Goal: Book appointment/travel/reservation

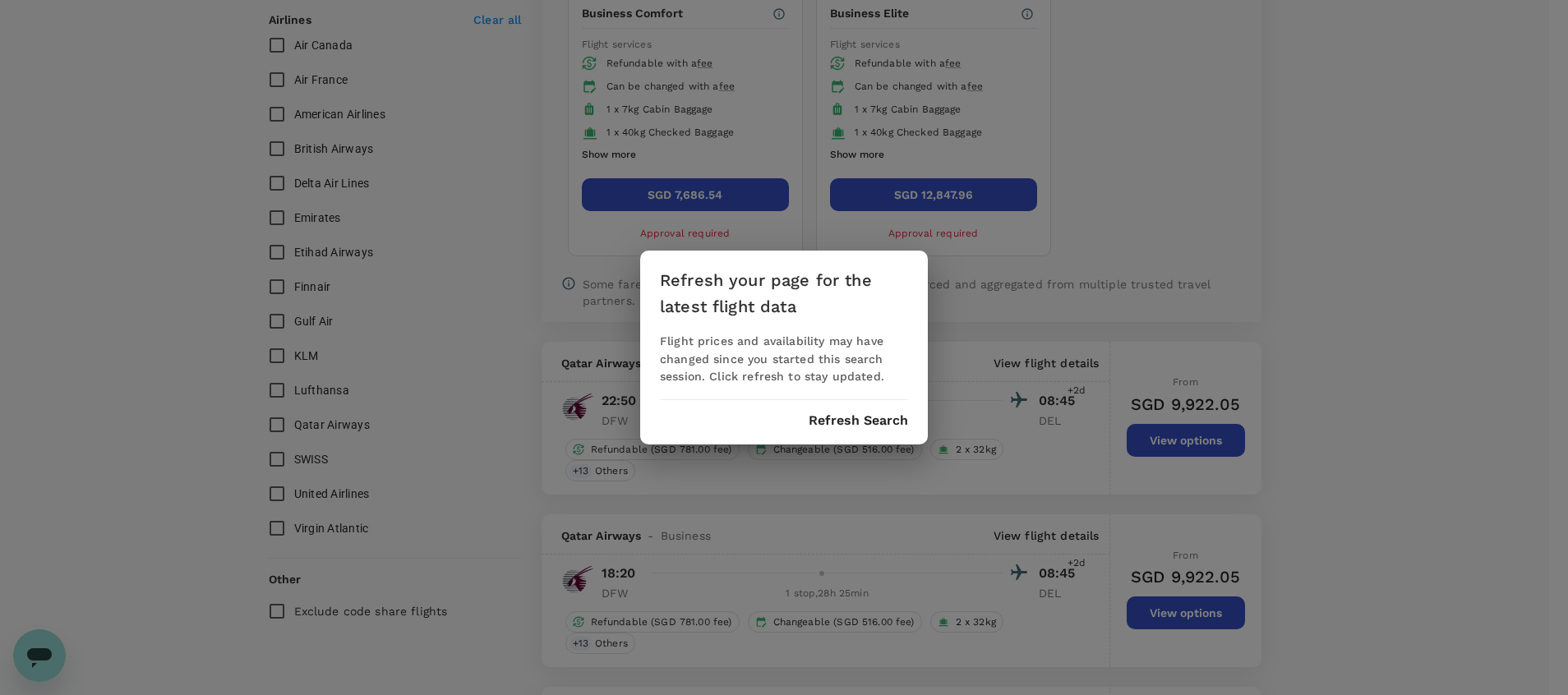
click at [864, 428] on button "Refresh Search" at bounding box center [858, 420] width 99 height 15
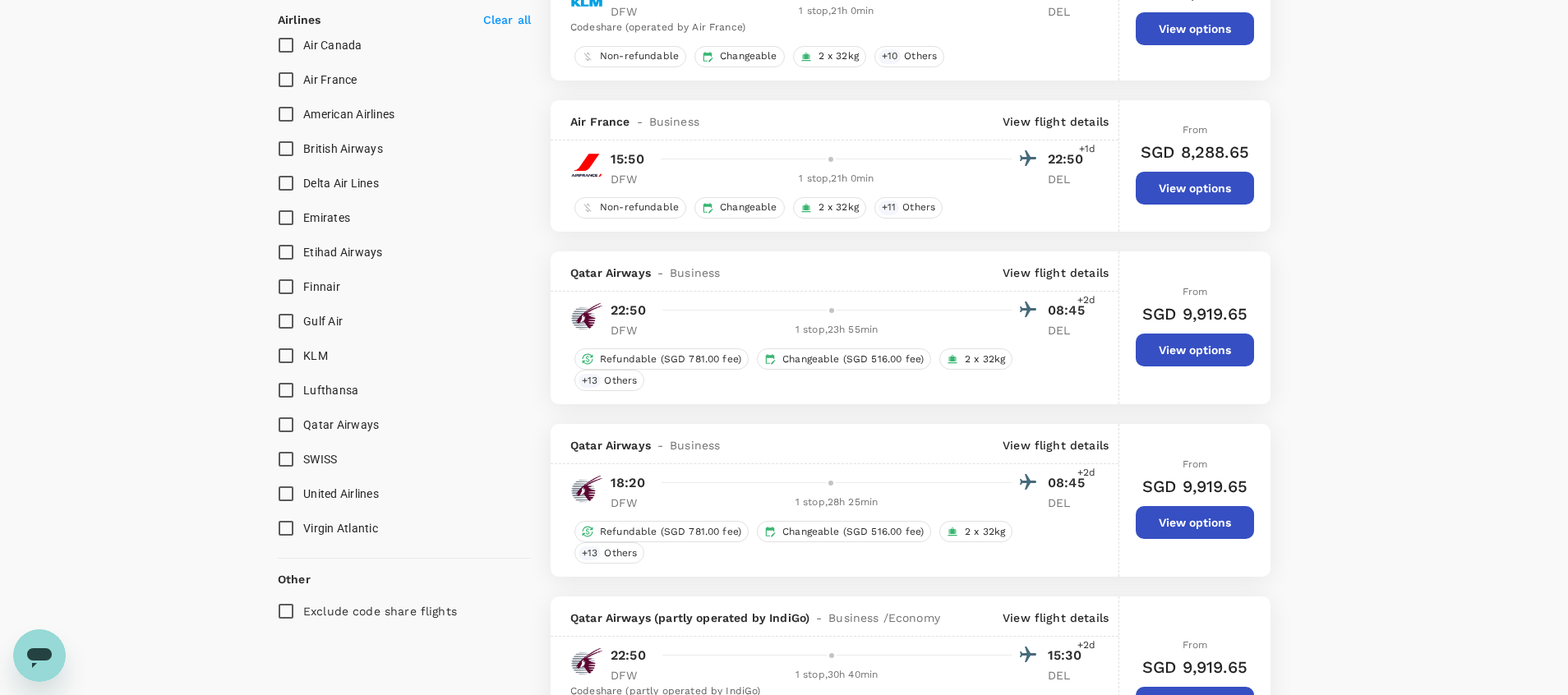
type input "2435"
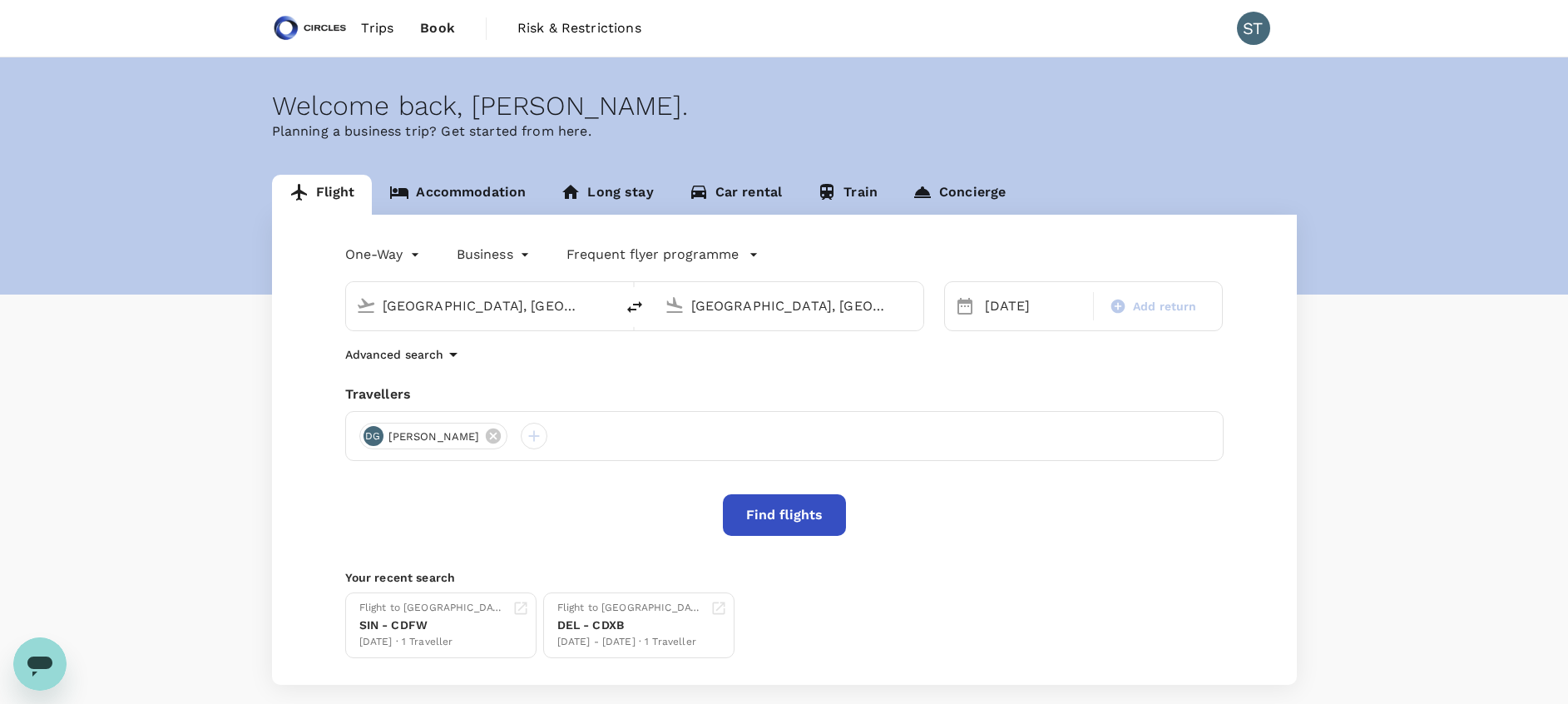
click at [476, 193] on link "Accommodation" at bounding box center [457, 194] width 171 height 40
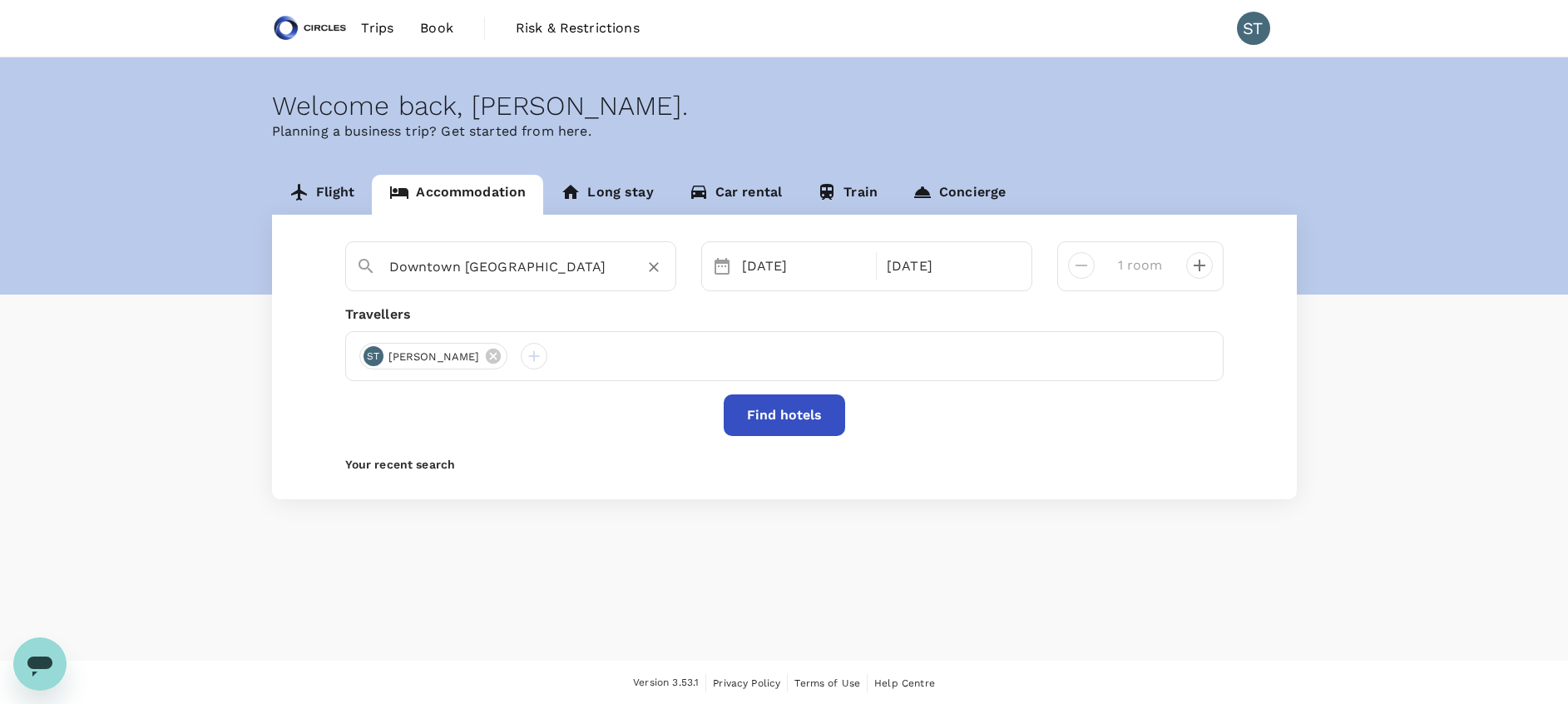
type input "Dallas Downtown Historic District"
click at [486, 356] on icon at bounding box center [493, 356] width 15 height 15
click at [599, 260] on input "Dallas Downtown Historic District" at bounding box center [504, 266] width 230 height 26
click at [522, 413] on div "Find hotels" at bounding box center [784, 415] width 878 height 42
click at [463, 362] on div at bounding box center [784, 356] width 878 height 50
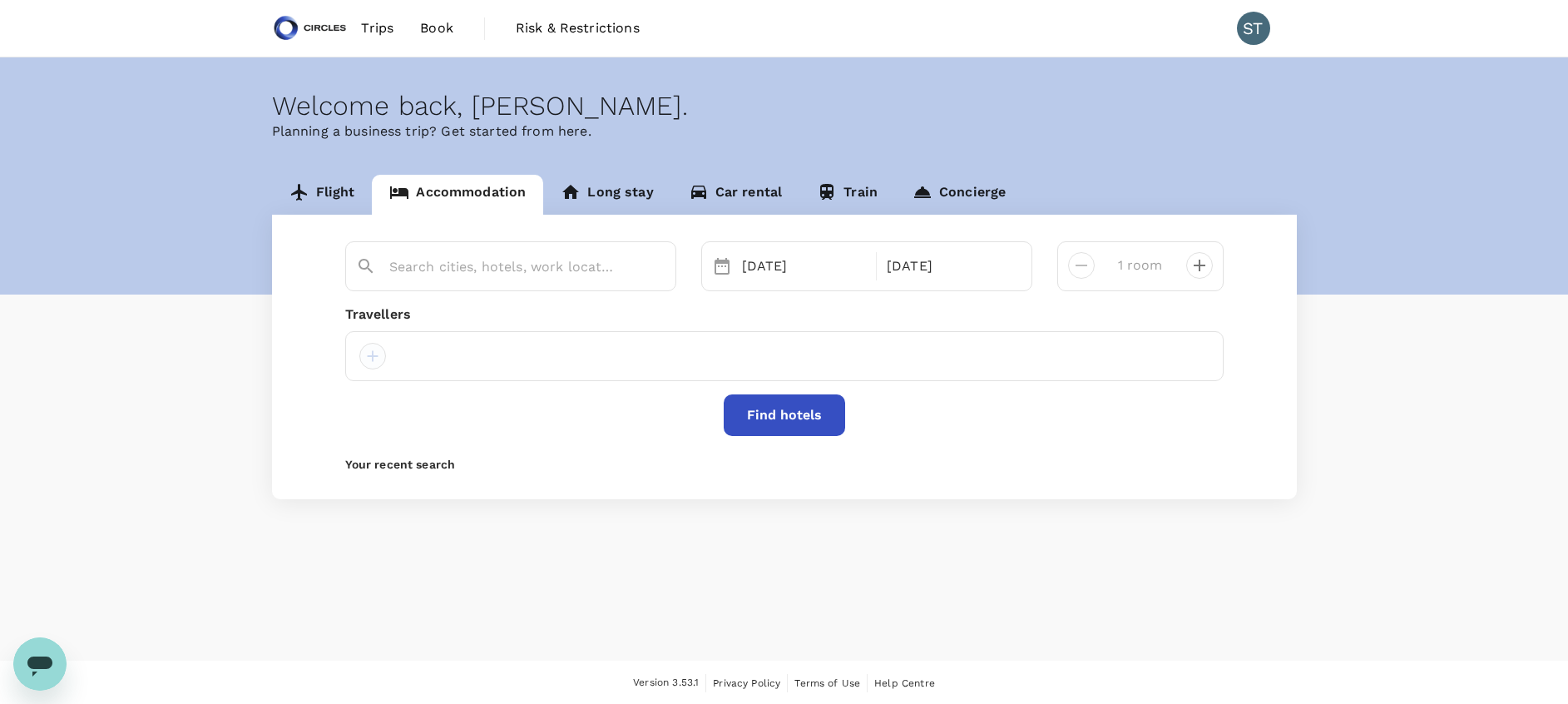
click at [373, 361] on div at bounding box center [373, 356] width 26 height 26
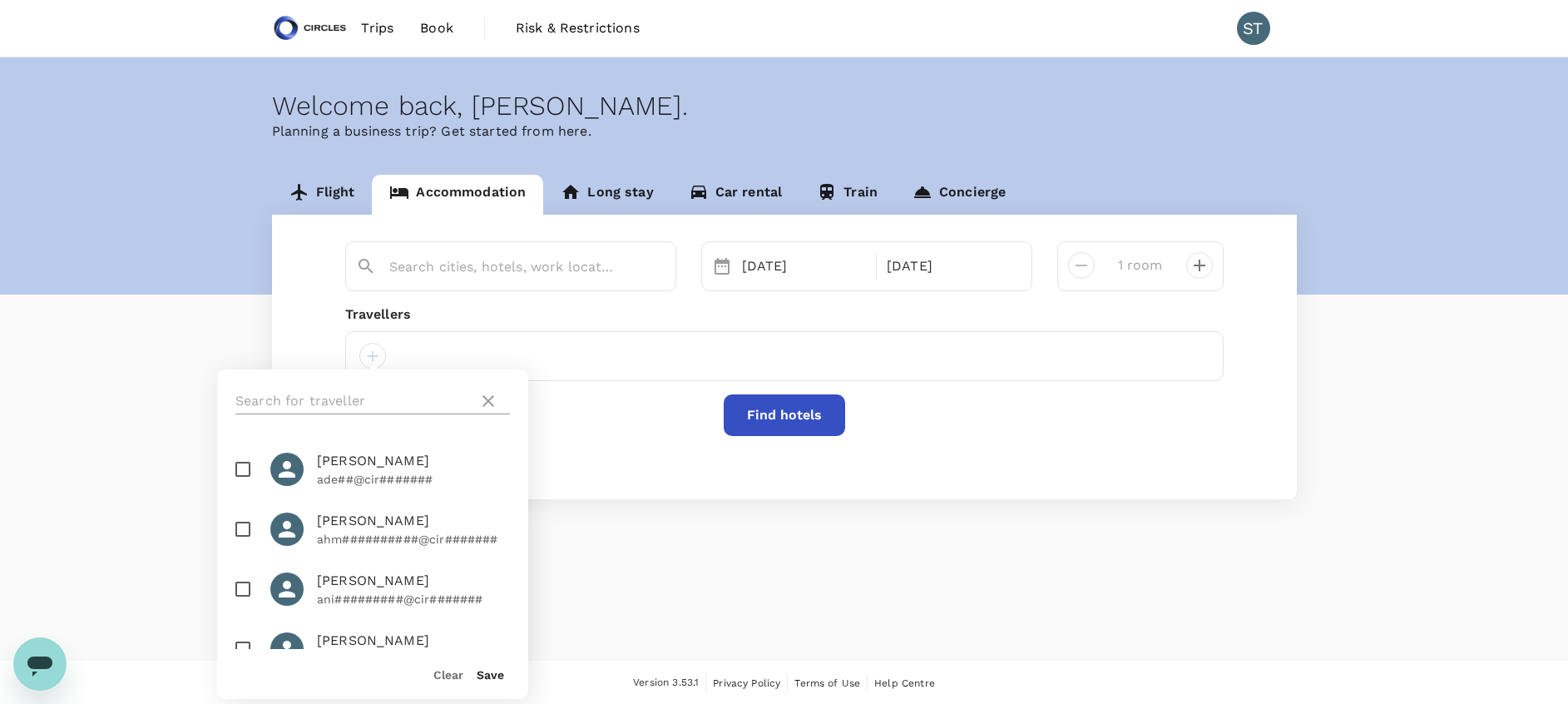
click at [343, 405] on input "text" at bounding box center [354, 401] width 237 height 26
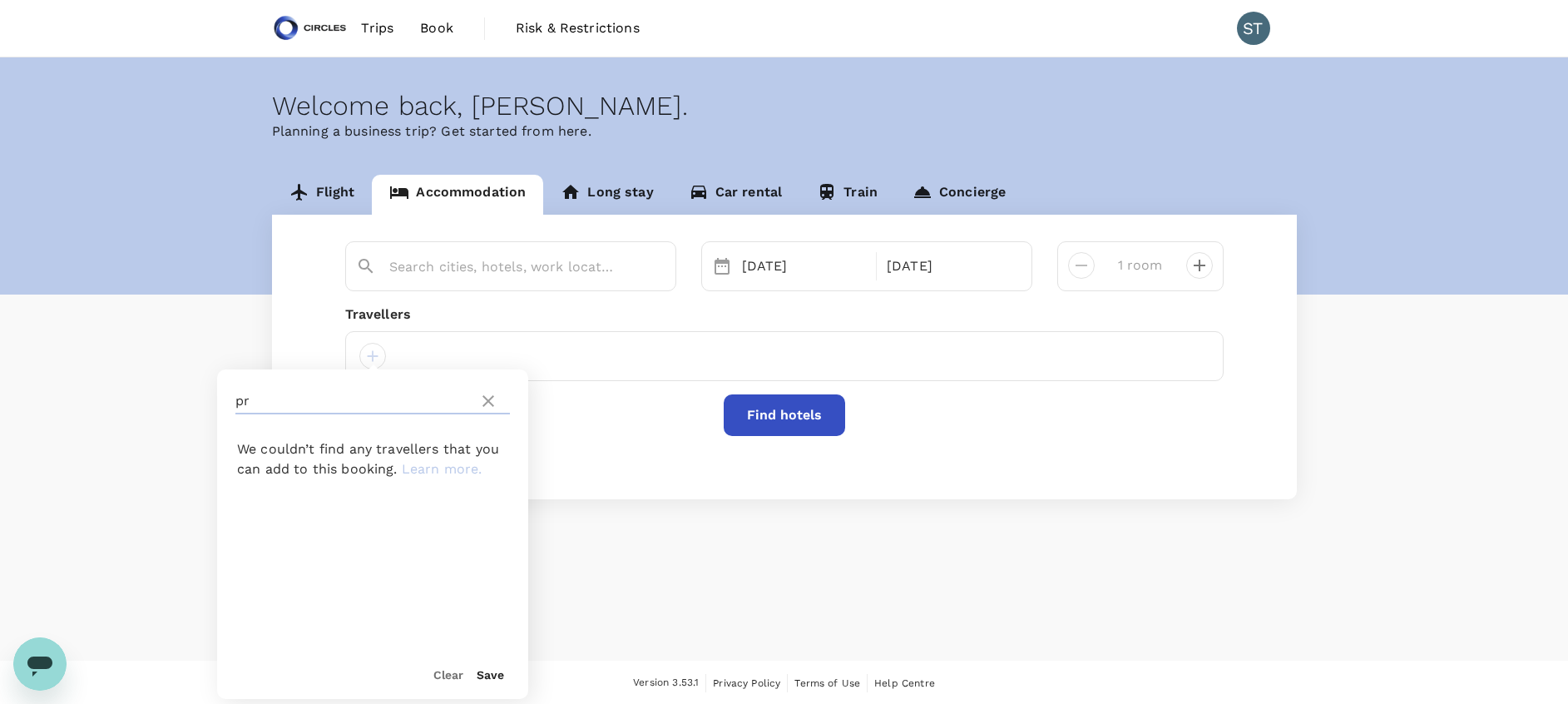
type input "p"
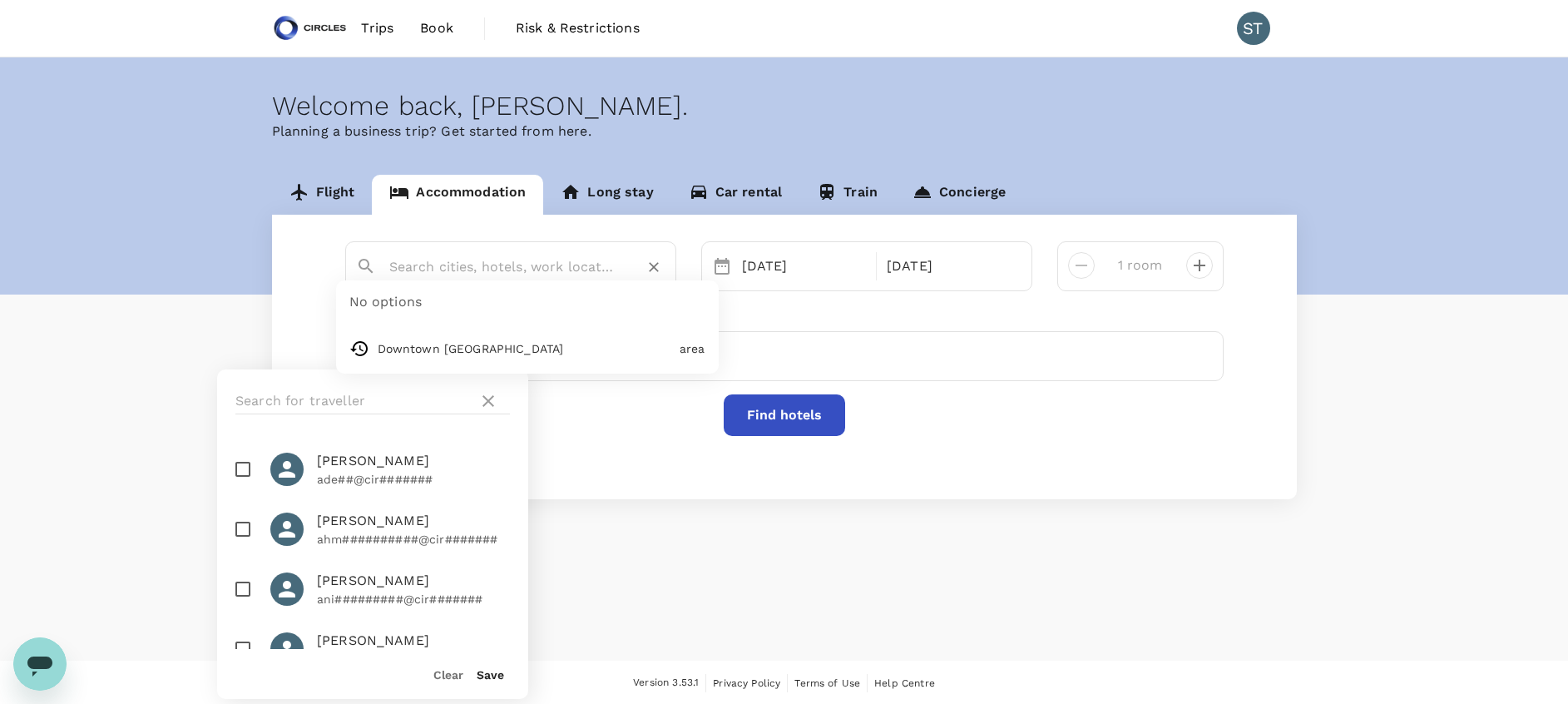
click at [416, 269] on input "text" at bounding box center [504, 266] width 230 height 26
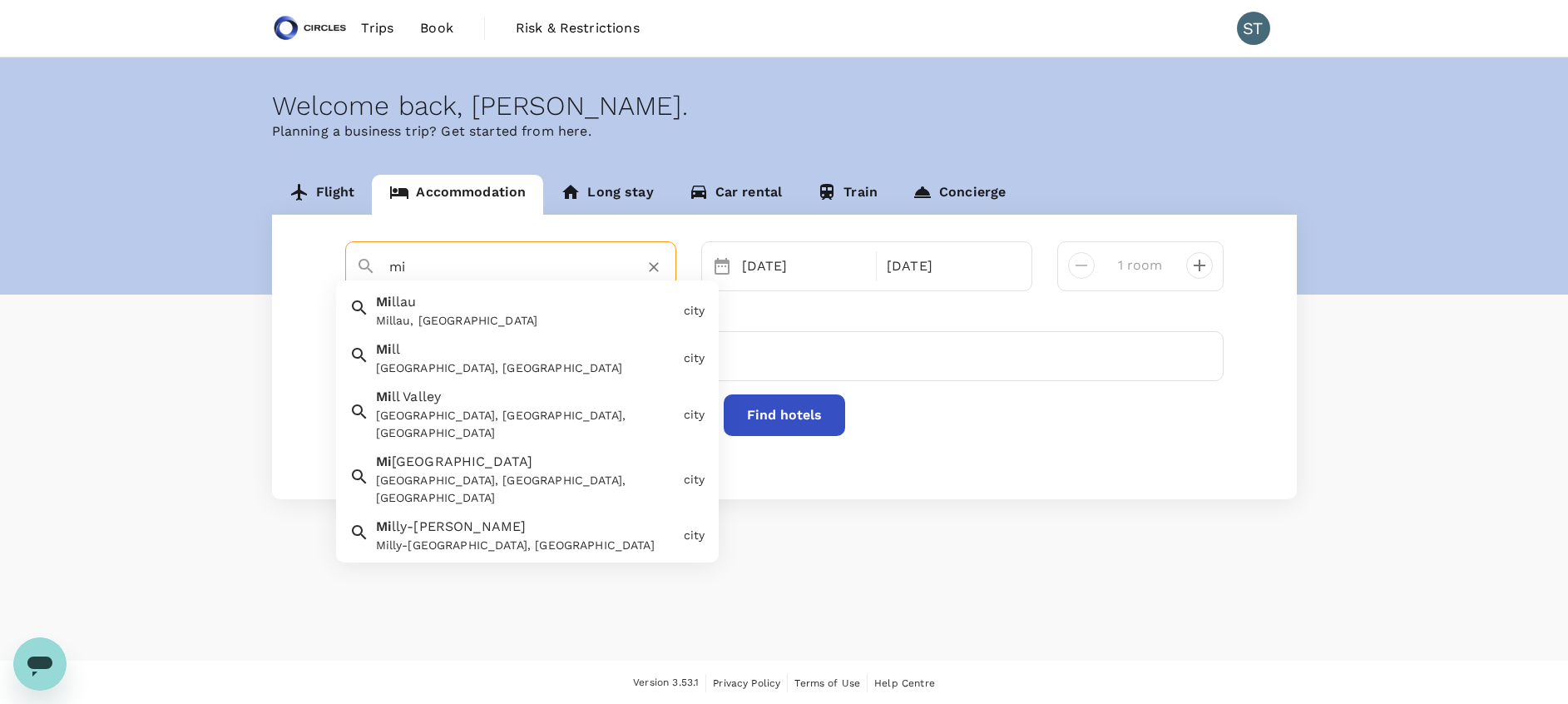
type input "m"
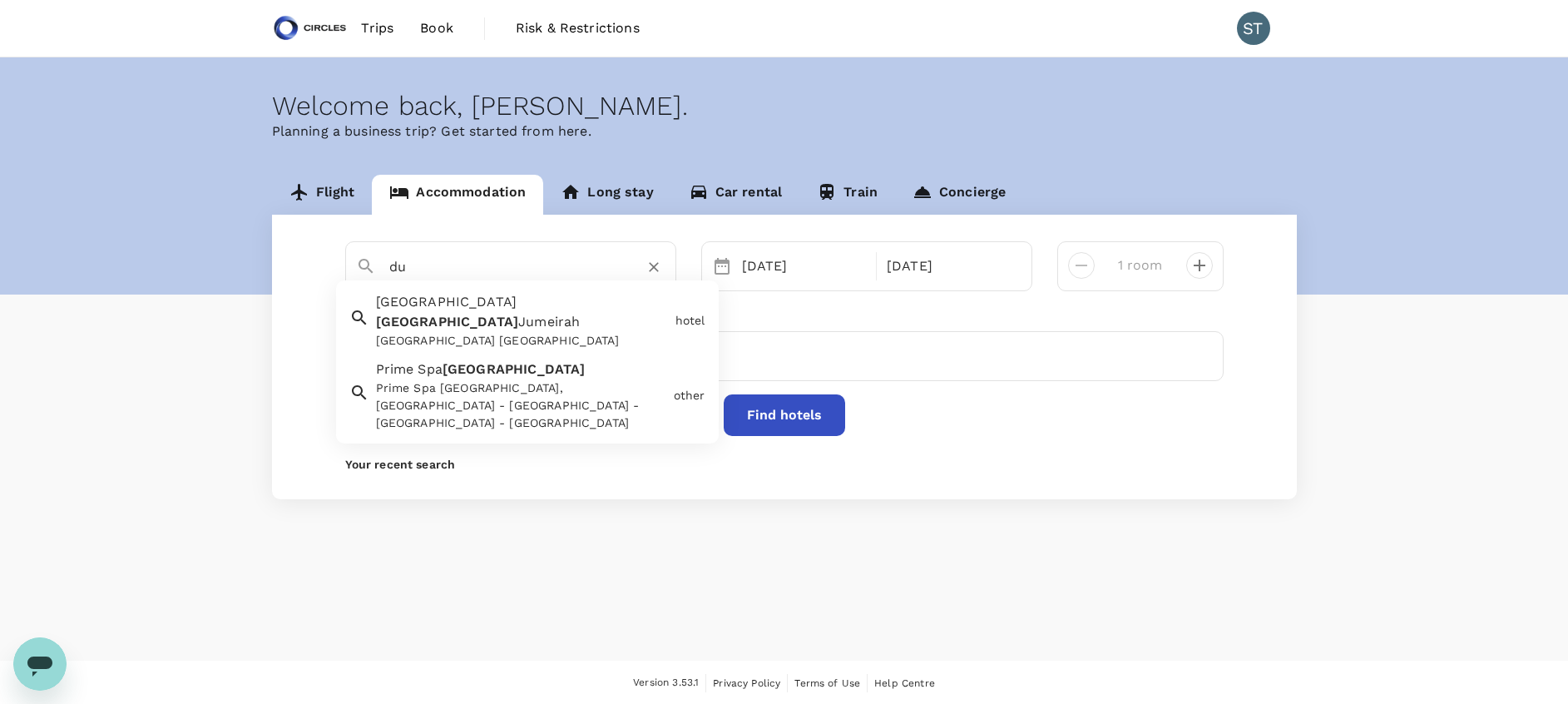
type input "d"
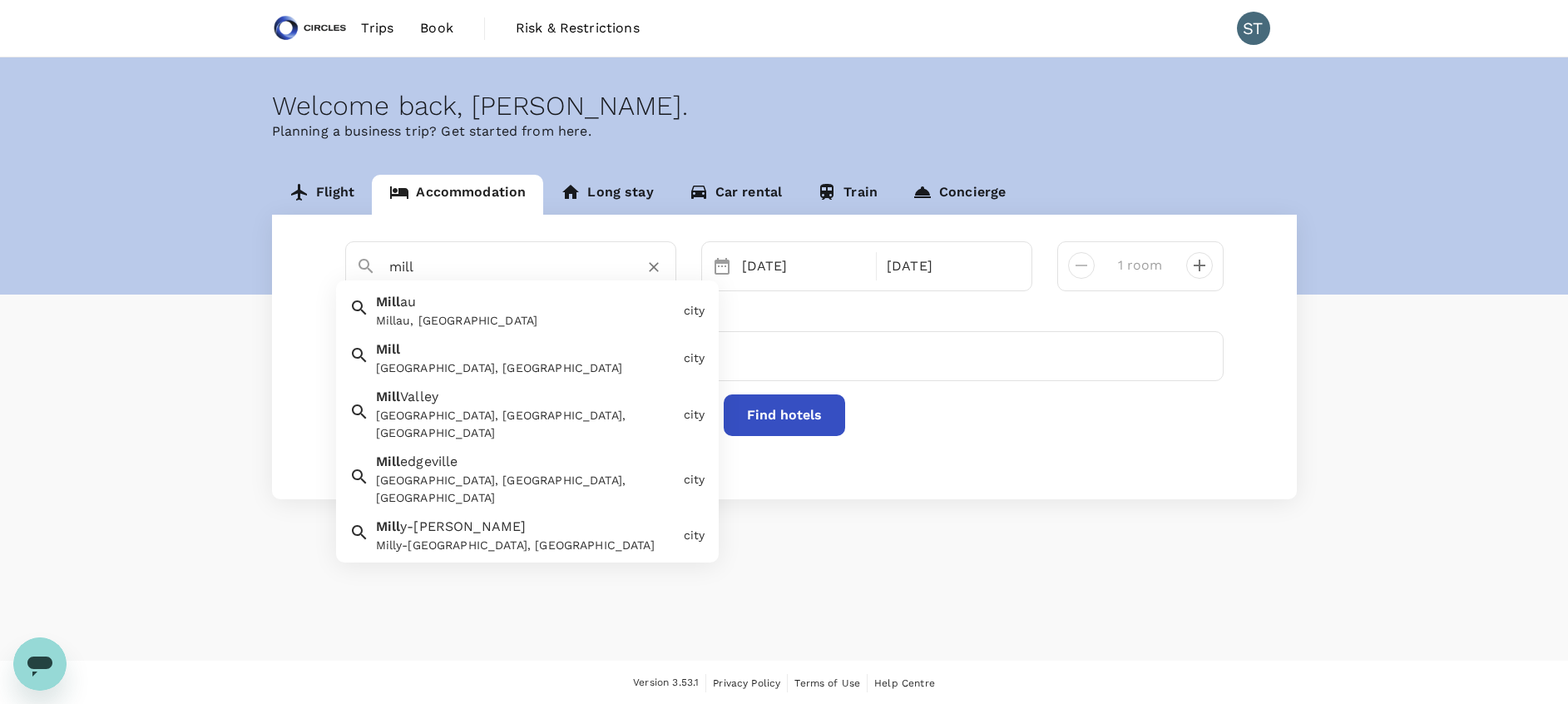
type input "mill"
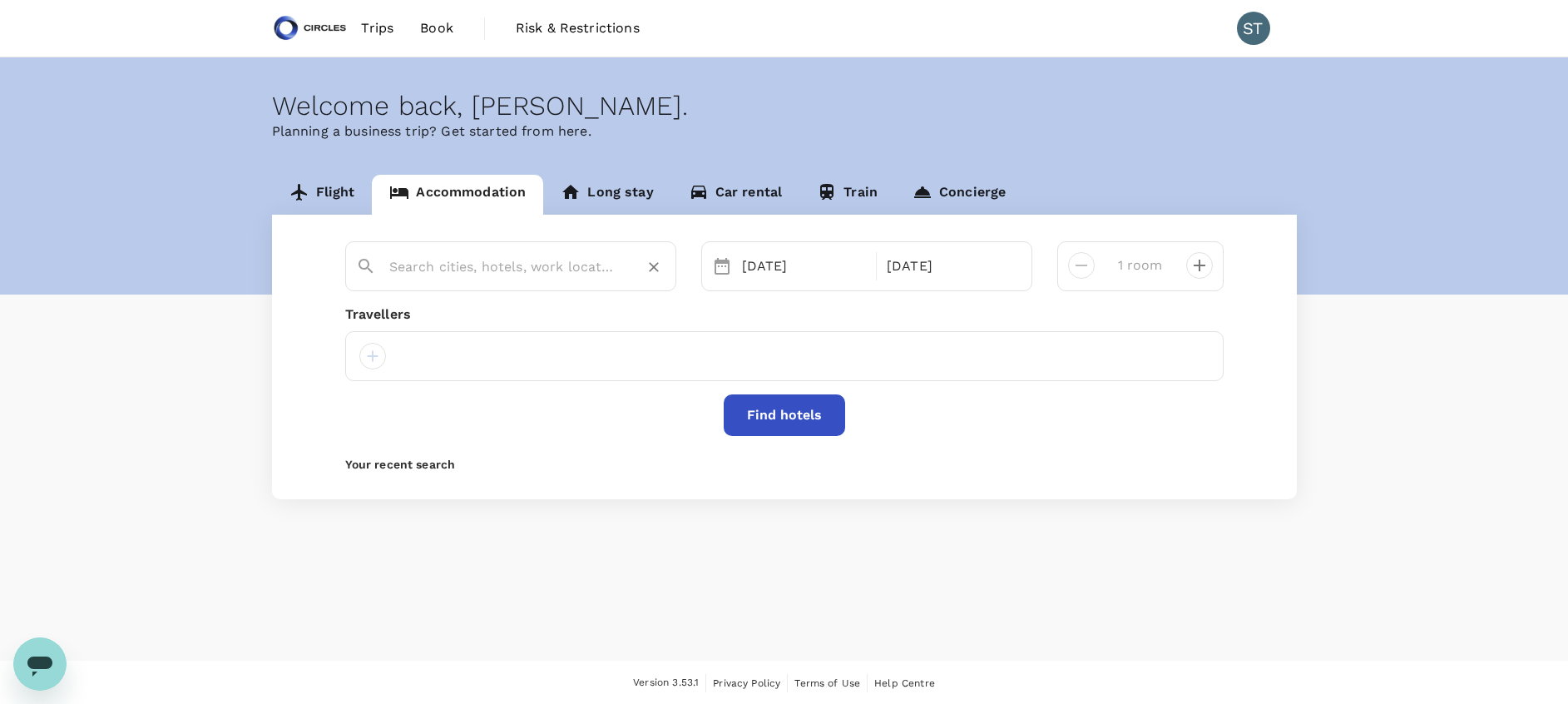
paste input "Millennium Plaza Dowtown Hotel"
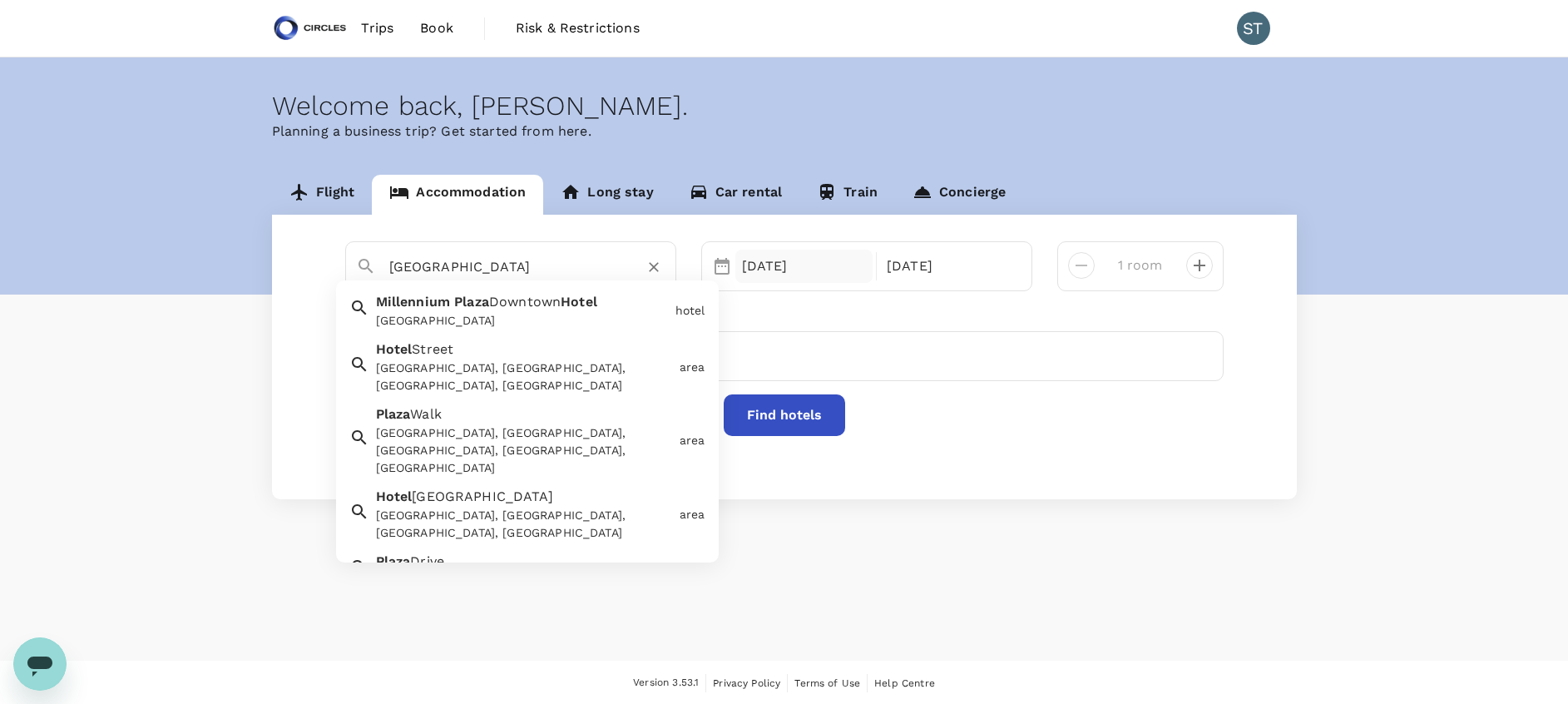
type input "Millennium Plaza Dowtown Hotel"
click at [781, 276] on div "12 Oct" at bounding box center [804, 267] width 138 height 34
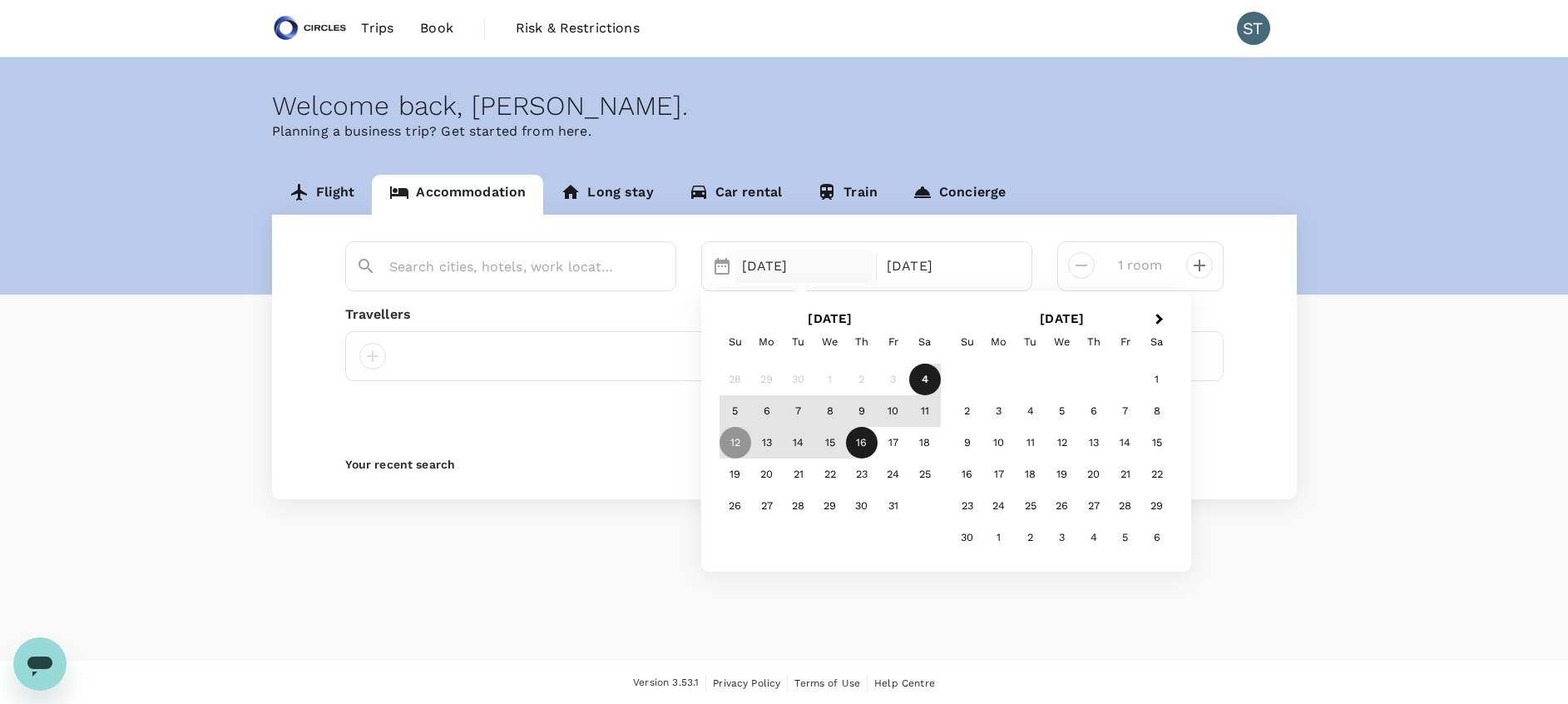
click at [930, 382] on div "4" at bounding box center [925, 380] width 32 height 32
click at [860, 413] on div "9" at bounding box center [862, 412] width 32 height 32
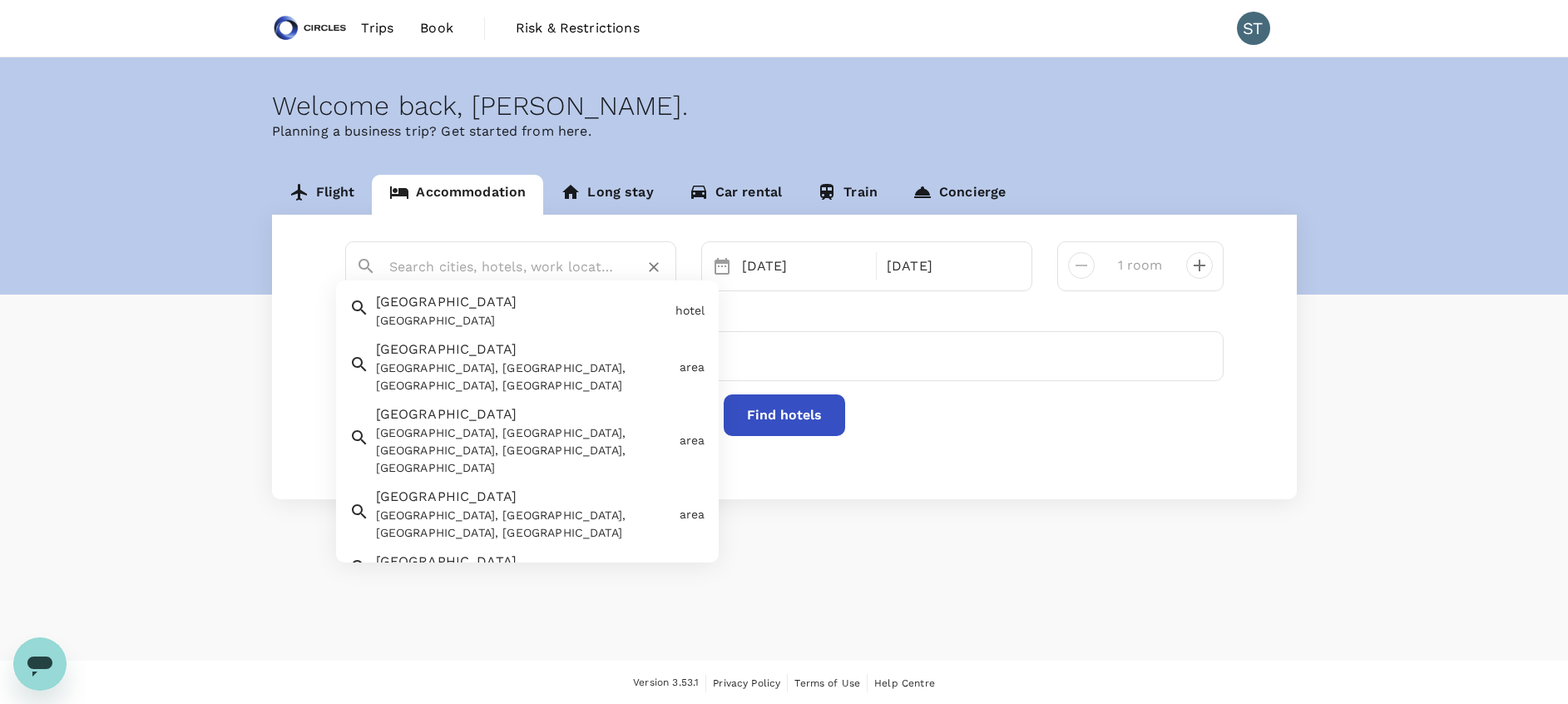
click at [532, 265] on input "text" at bounding box center [504, 266] width 230 height 26
click at [517, 304] on span "Millennium Plaza Downtown Hotel" at bounding box center [447, 302] width 141 height 16
type input "Millennium Plaza Downtown Hotel"
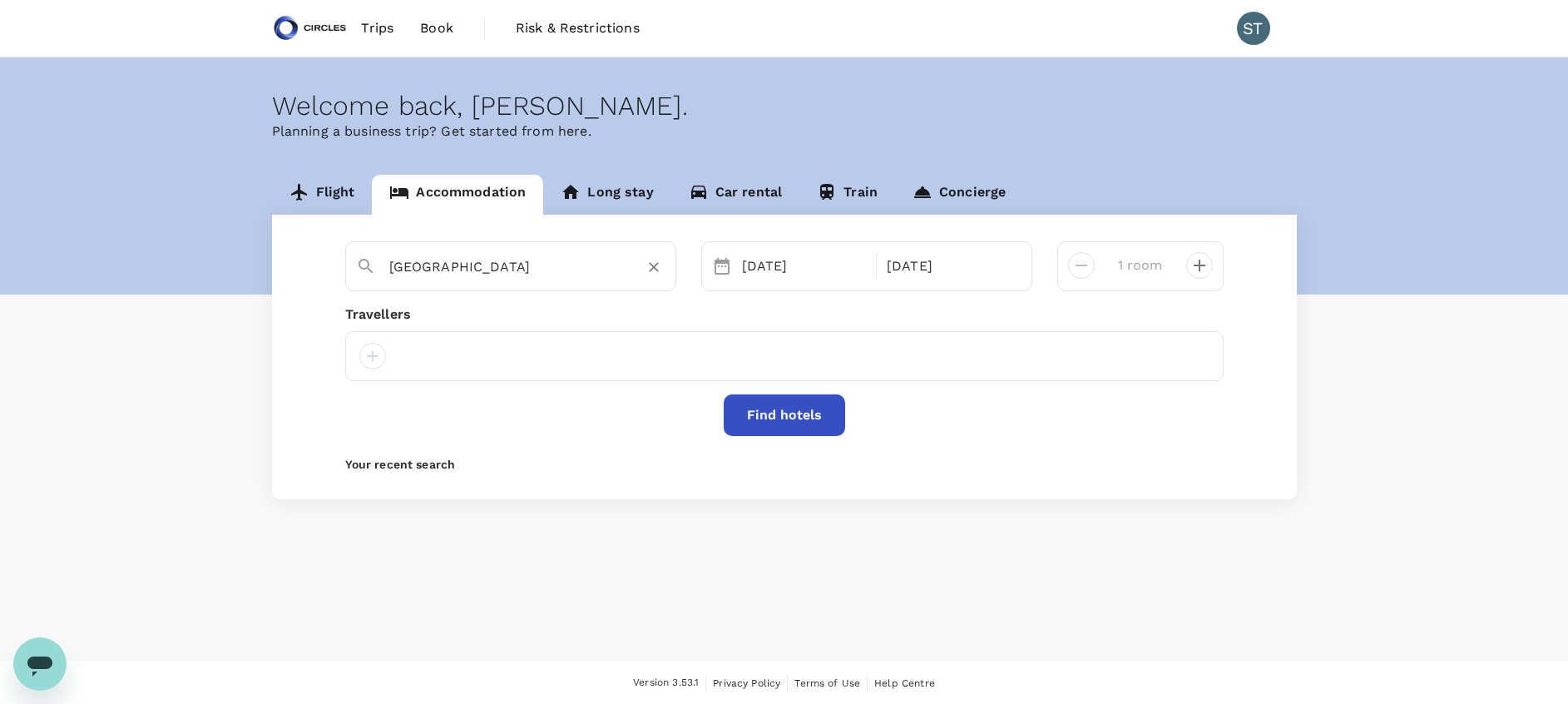
click at [783, 415] on button "Find hotels" at bounding box center [785, 415] width 122 height 42
click at [374, 360] on div at bounding box center [373, 356] width 26 height 26
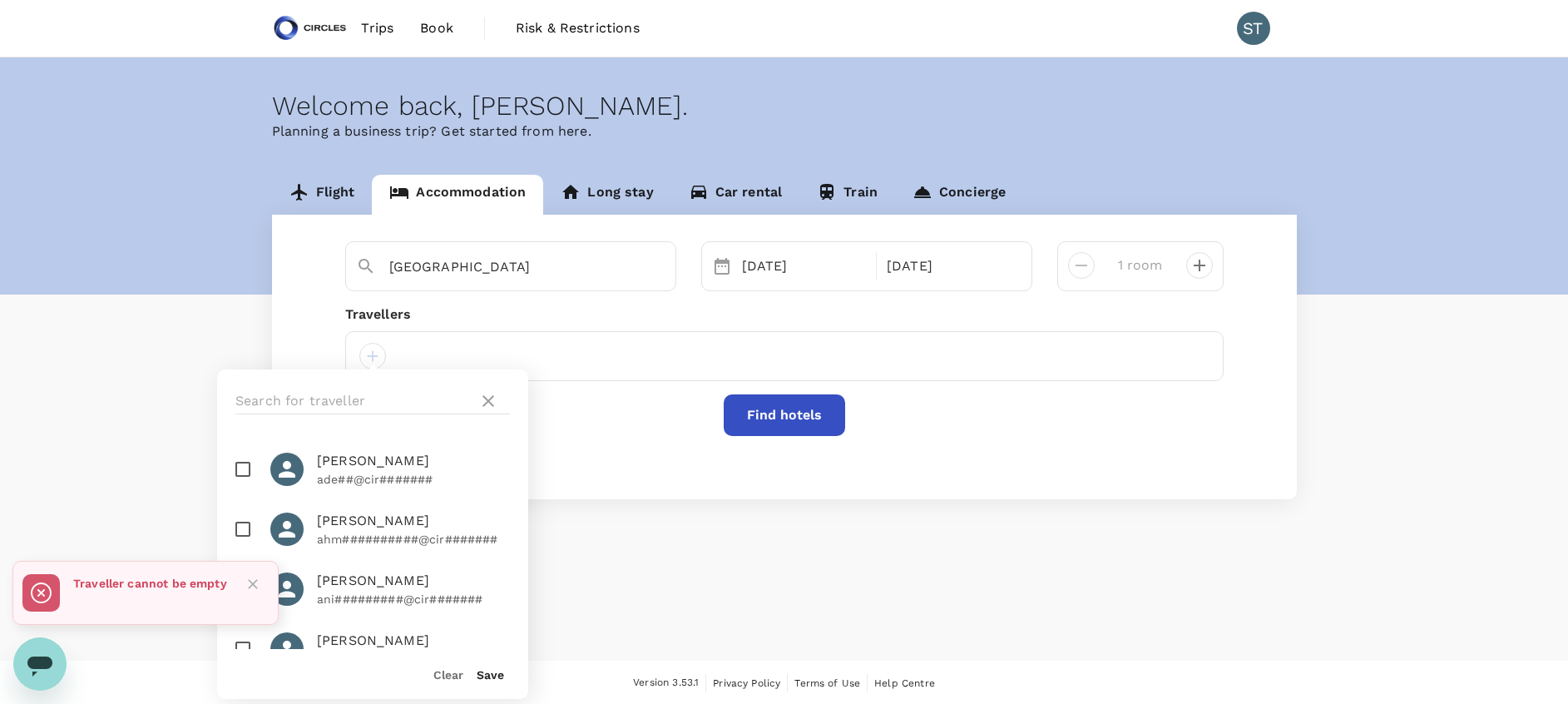
click at [395, 384] on div at bounding box center [373, 401] width 311 height 64
click at [375, 405] on input "text" at bounding box center [354, 401] width 237 height 26
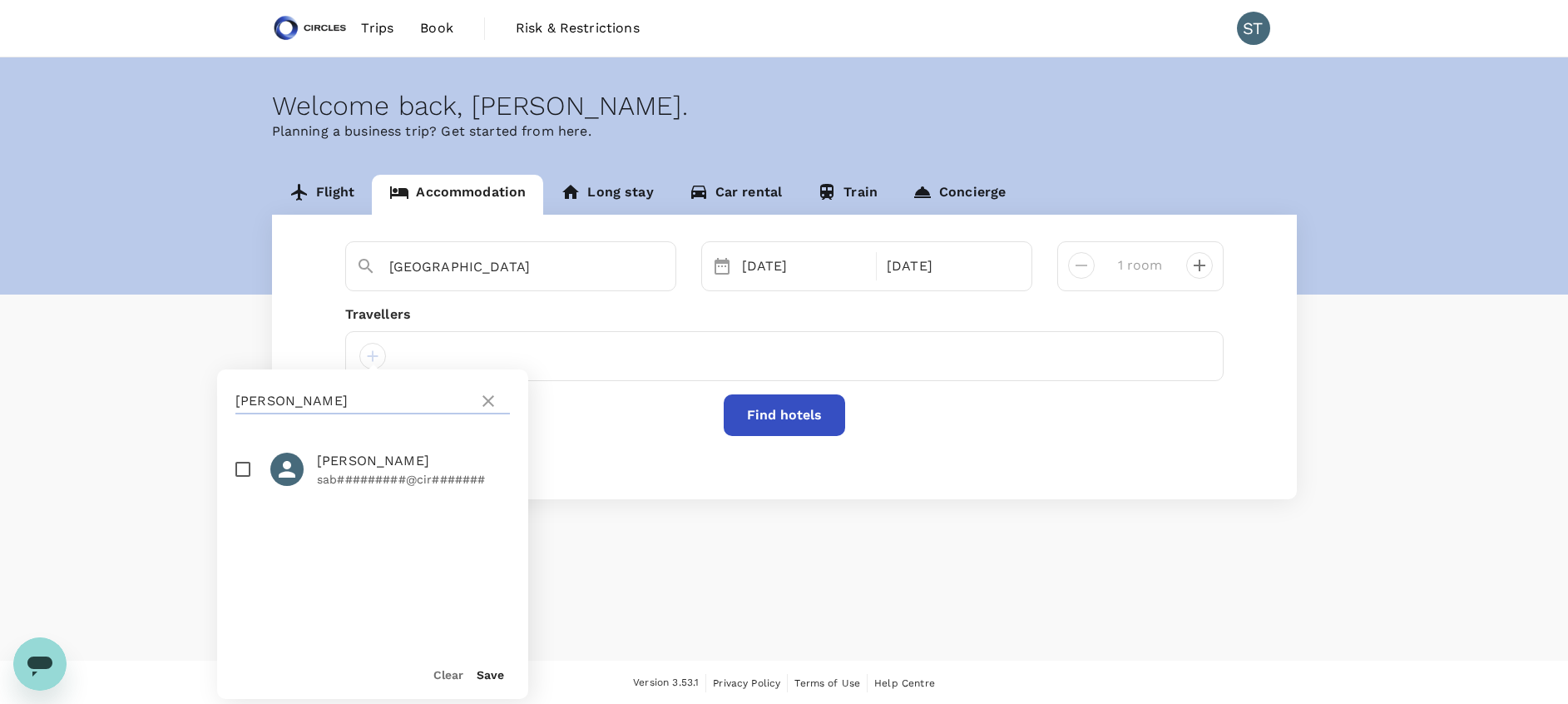
type input "sabrina"
click at [363, 458] on span "Sabrina Tang" at bounding box center [413, 461] width 193 height 20
checkbox input "true"
click at [488, 674] on button "Save" at bounding box center [490, 675] width 27 height 13
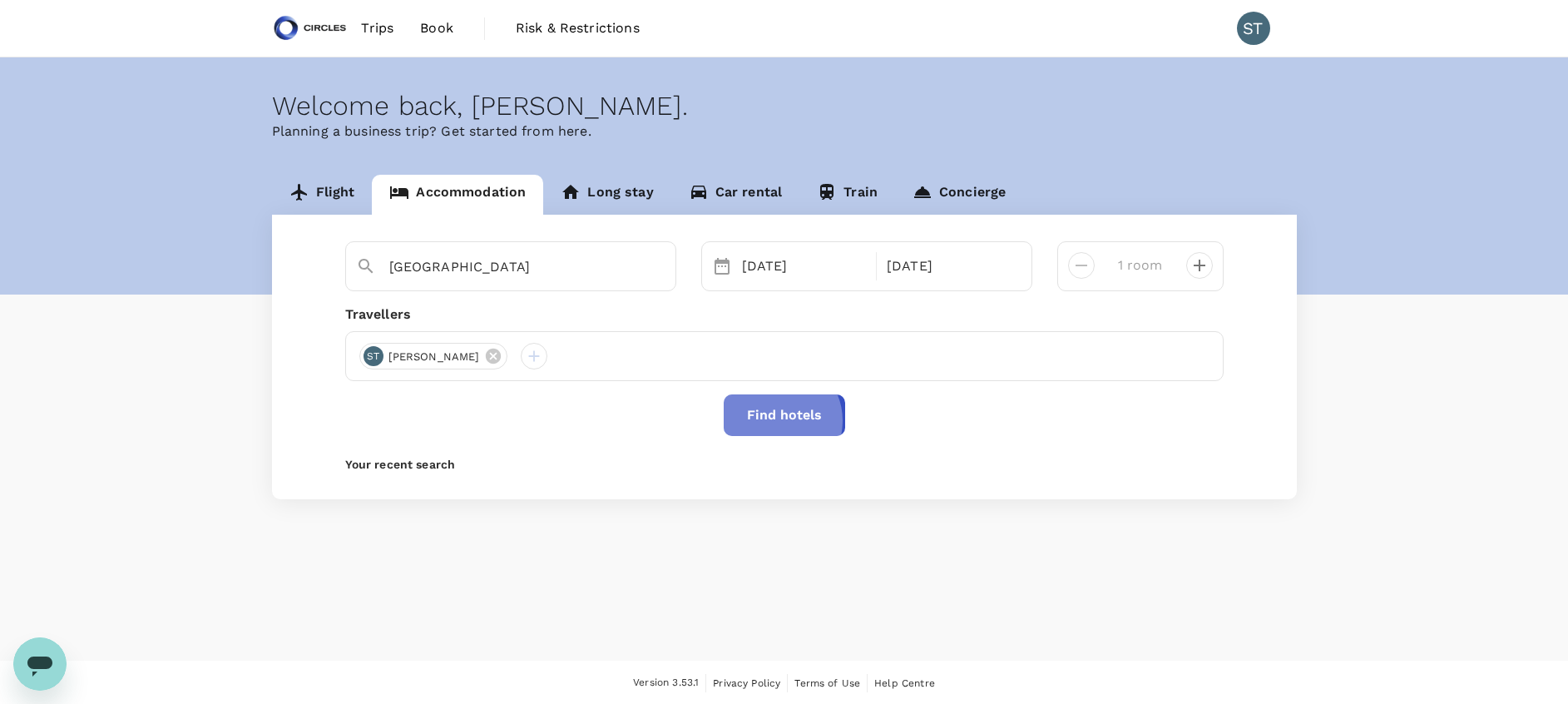
click at [780, 420] on button "Find hotels" at bounding box center [785, 415] width 122 height 42
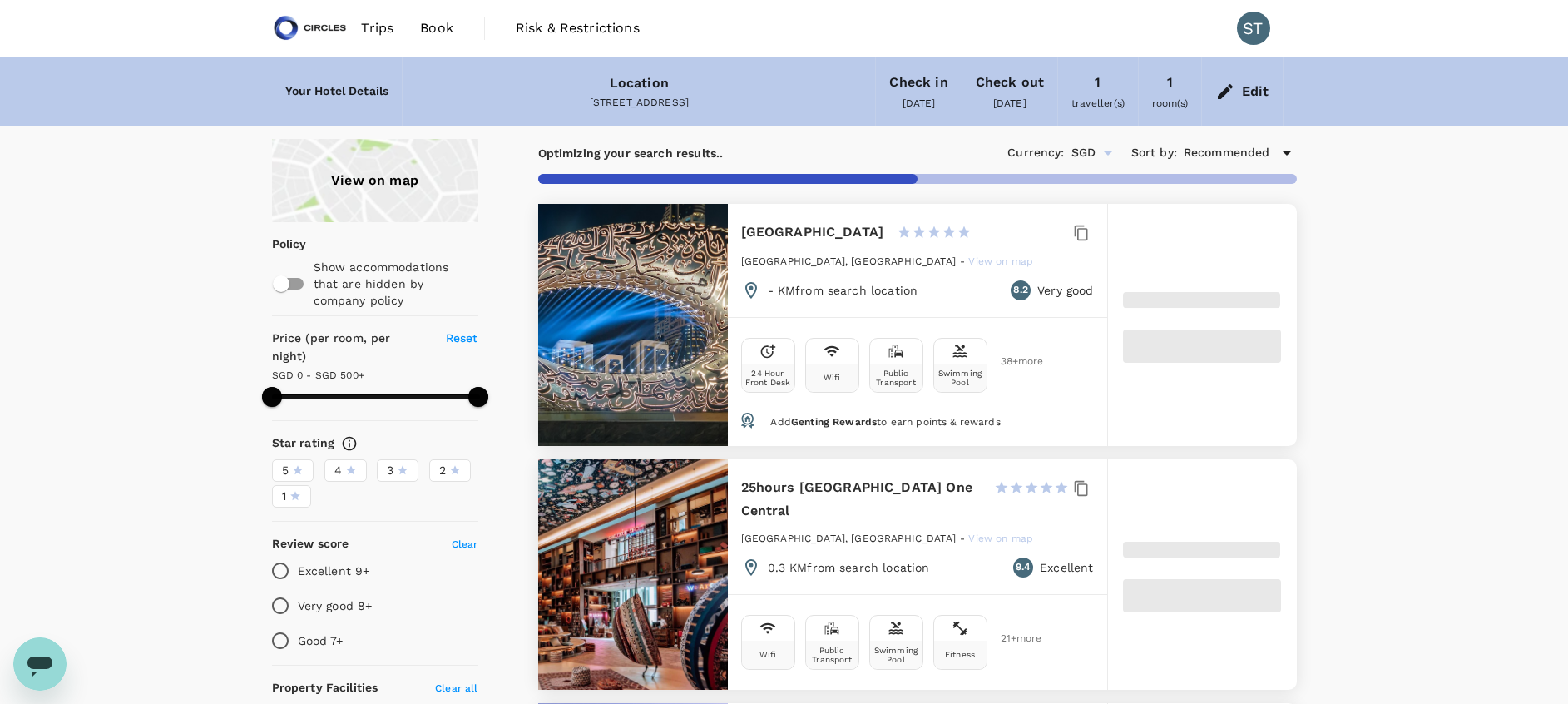
type input "500"
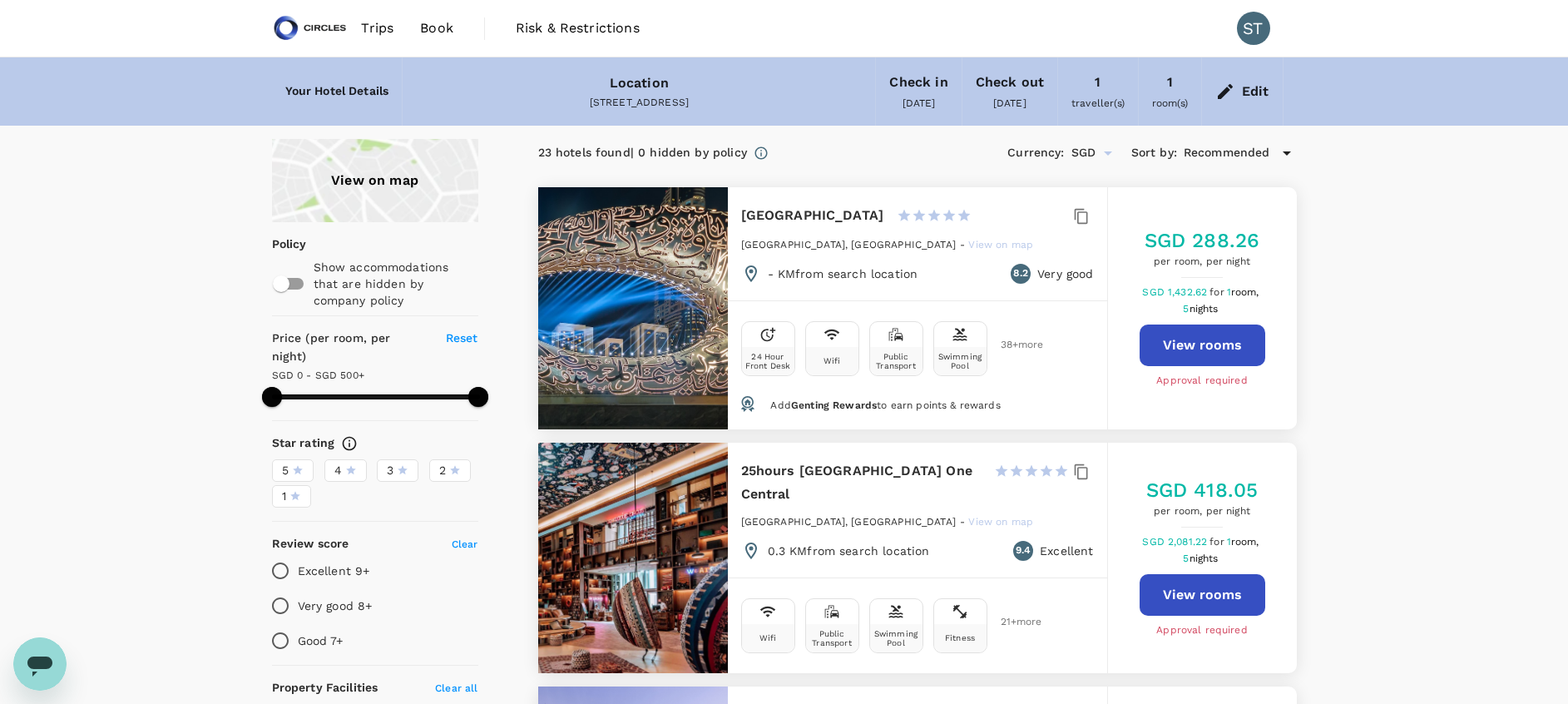
drag, startPoint x: 743, startPoint y: 216, endPoint x: 954, endPoint y: 212, distance: 211.0
click at [885, 212] on h6 "Millennium Plaza Downtown Hotel" at bounding box center [813, 216] width 143 height 23
copy h6 "Millennium Plaza Downtown Hotel"
